Goal: Check status: Check status

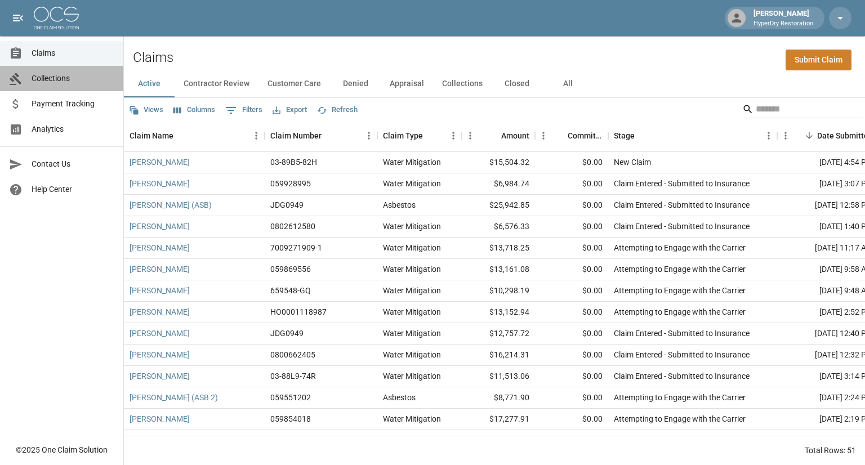
click at [71, 82] on span "Collections" at bounding box center [73, 79] width 83 height 12
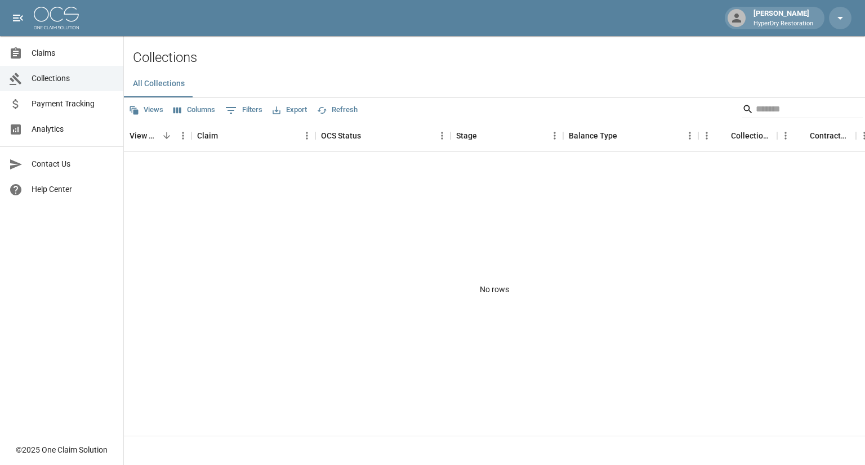
click at [49, 107] on span "Payment Tracking" at bounding box center [73, 104] width 83 height 12
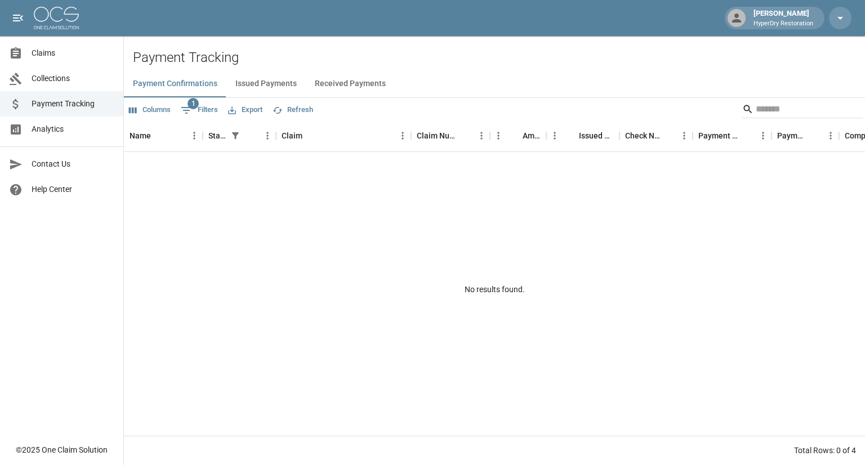
click at [333, 85] on button "Received Payments" at bounding box center [350, 83] width 89 height 27
